Goal: Task Accomplishment & Management: Complete application form

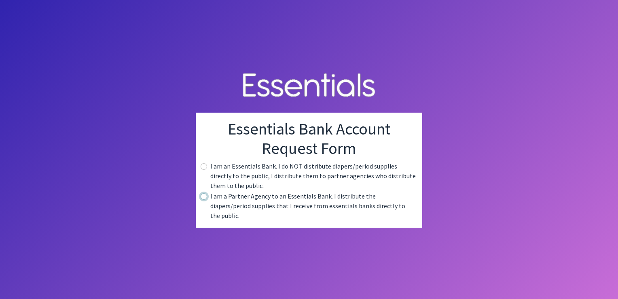
click at [204, 199] on input "radio" at bounding box center [204, 196] width 6 height 6
radio input "true"
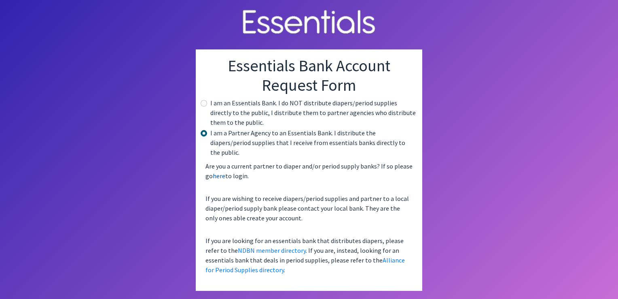
click at [219, 172] on link "here" at bounding box center [219, 176] width 13 height 8
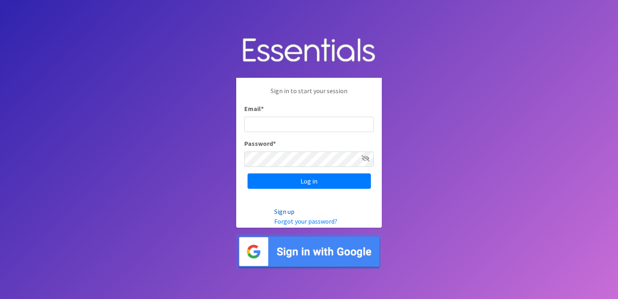
type input "[EMAIL_ADDRESS][DOMAIN_NAME]"
click at [286, 210] on link "Sign up" at bounding box center [284, 211] width 20 height 8
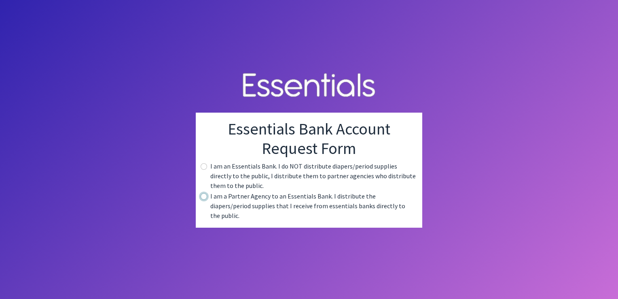
click at [205, 199] on input "radio" at bounding box center [204, 196] width 6 height 6
radio input "true"
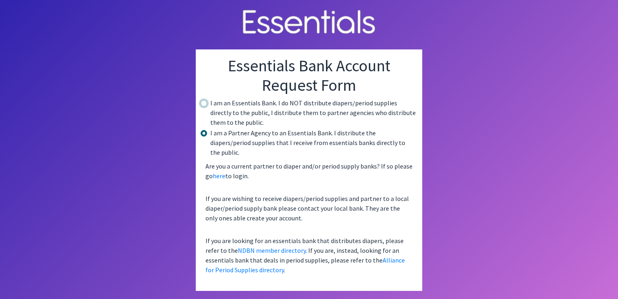
click at [204, 106] on input "radio" at bounding box center [204, 103] width 6 height 6
radio input "true"
